Goal: Use online tool/utility: Utilize a website feature to perform a specific function

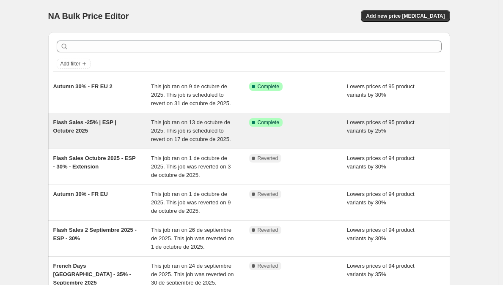
click at [104, 126] on div "Flash Sales -25% | ESP | Octubre 2025" at bounding box center [102, 130] width 98 height 25
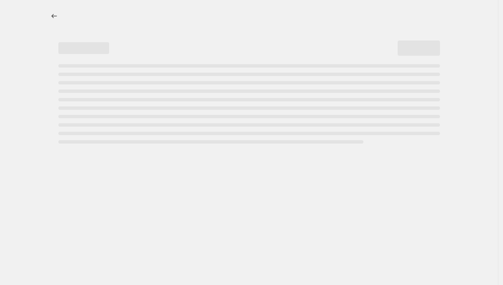
select select "percentage"
